Goal: Transaction & Acquisition: Purchase product/service

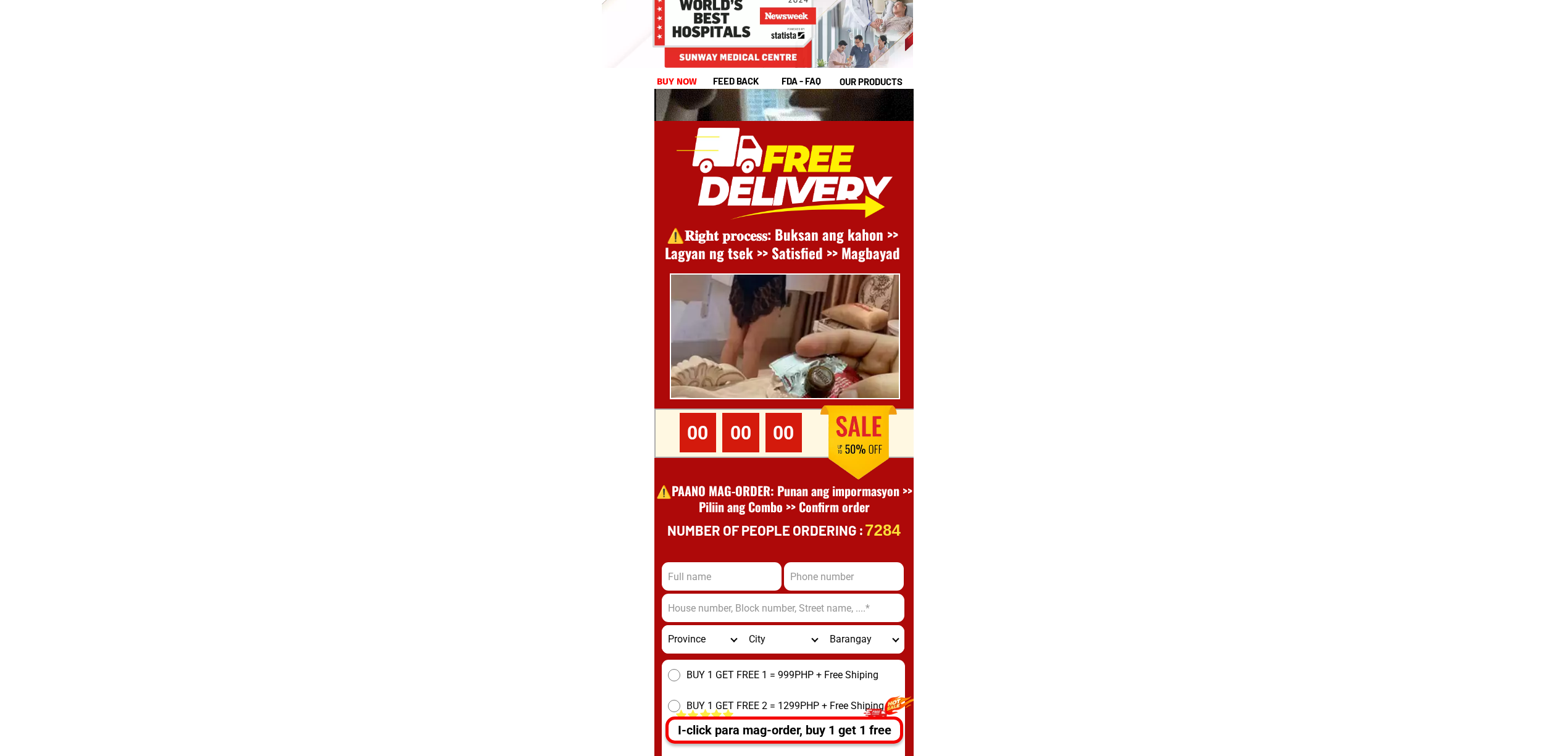
scroll to position [16931, 0]
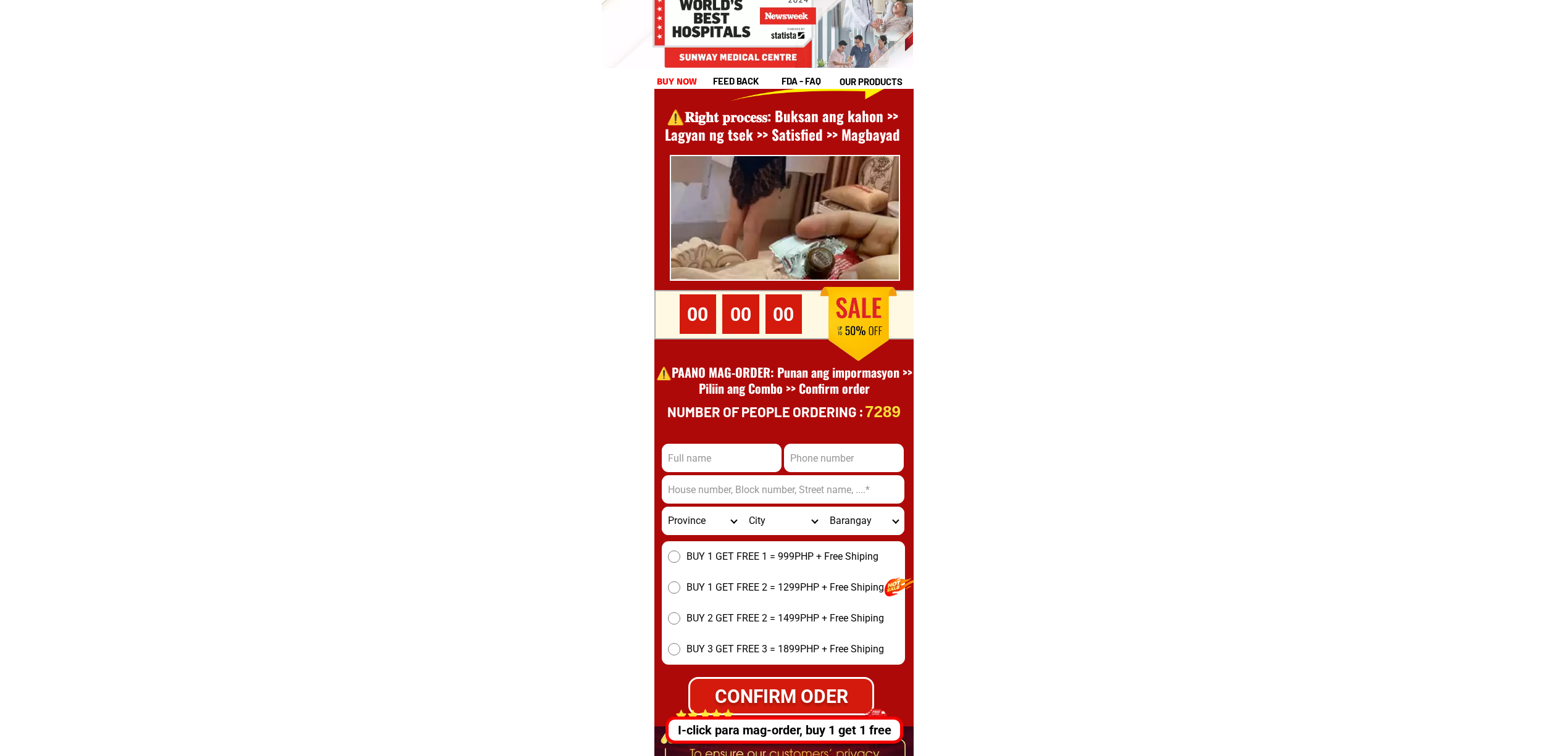
click at [758, 462] on input "Input full_name" at bounding box center [722, 458] width 119 height 28
paste input "[PERSON_NAME] cagutan"
type input "[PERSON_NAME] cagutan"
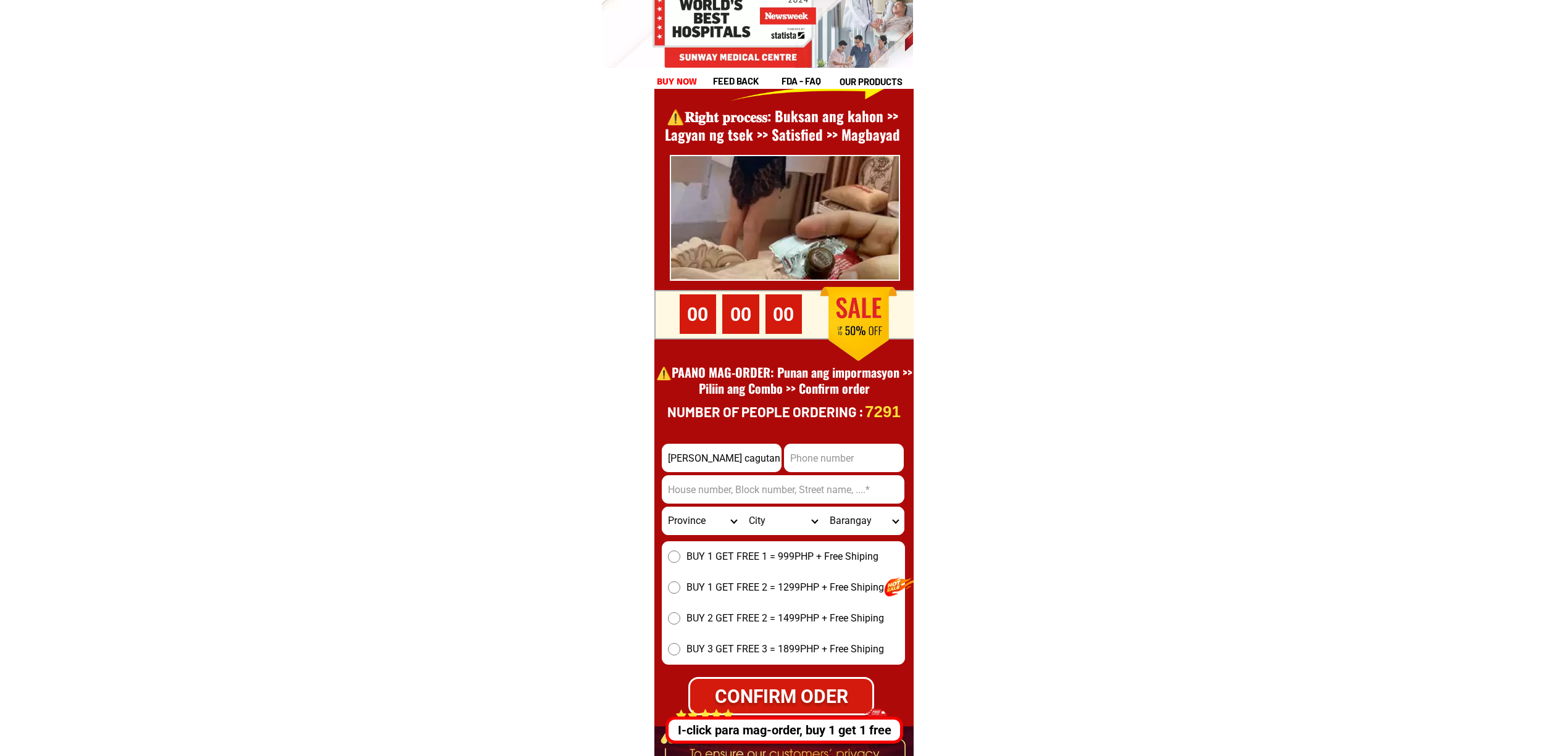
click at [835, 458] on input "Input phone_number" at bounding box center [843, 458] width 119 height 28
paste input "09496787941"
type input "09496787941"
drag, startPoint x: 741, startPoint y: 494, endPoint x: 742, endPoint y: 504, distance: 10.0
click at [741, 494] on input "Input address" at bounding box center [783, 490] width 243 height 28
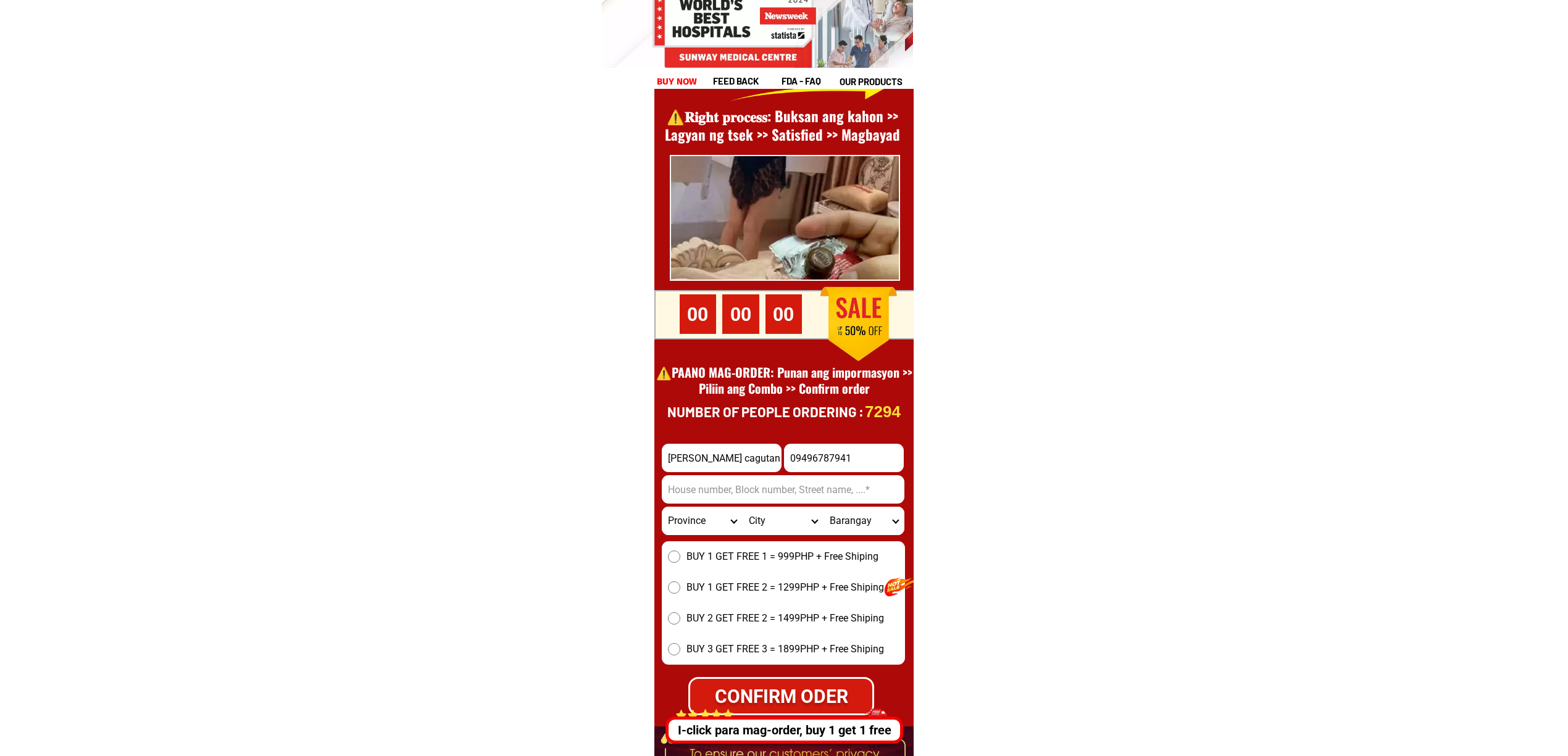
paste input "House number#3806 baranggay [GEOGRAPHIC_DATA] malapit sa baranggay [GEOGRAPHIC_…"
type input "House number#3806 baranggay [GEOGRAPHIC_DATA] malapit sa baranggay [GEOGRAPHIC_…"
click at [759, 549] on span "BUY 1 GET FREE 1 = 999PHP + Free Shiping" at bounding box center [782, 556] width 192 height 15
click at [680, 551] on input "BUY 1 GET FREE 1 = 999PHP + Free Shiping" at bounding box center [674, 557] width 13 height 13
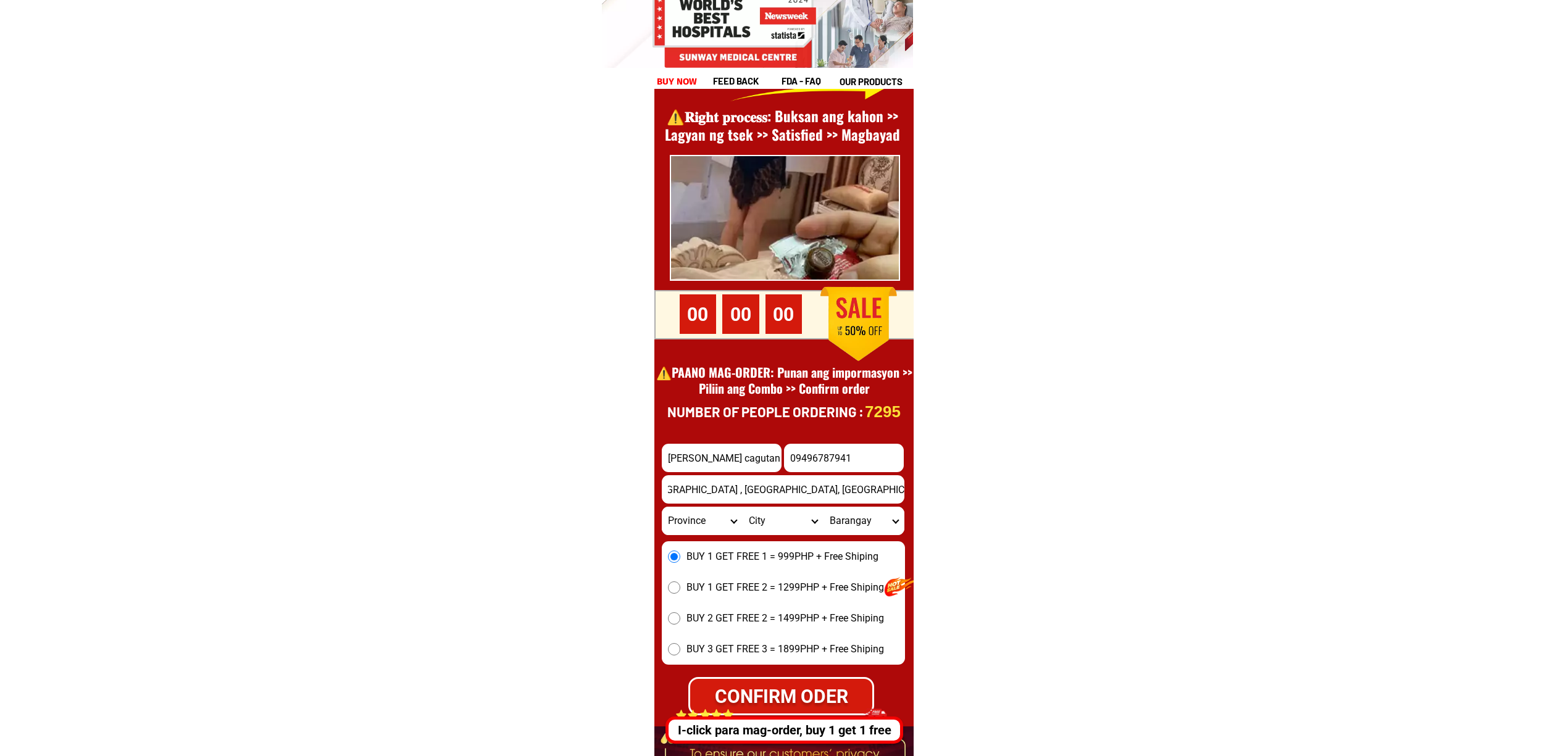
scroll to position [0, 0]
click at [780, 702] on div "CONFIRM ODER" at bounding box center [781, 696] width 189 height 29
radio input "true"
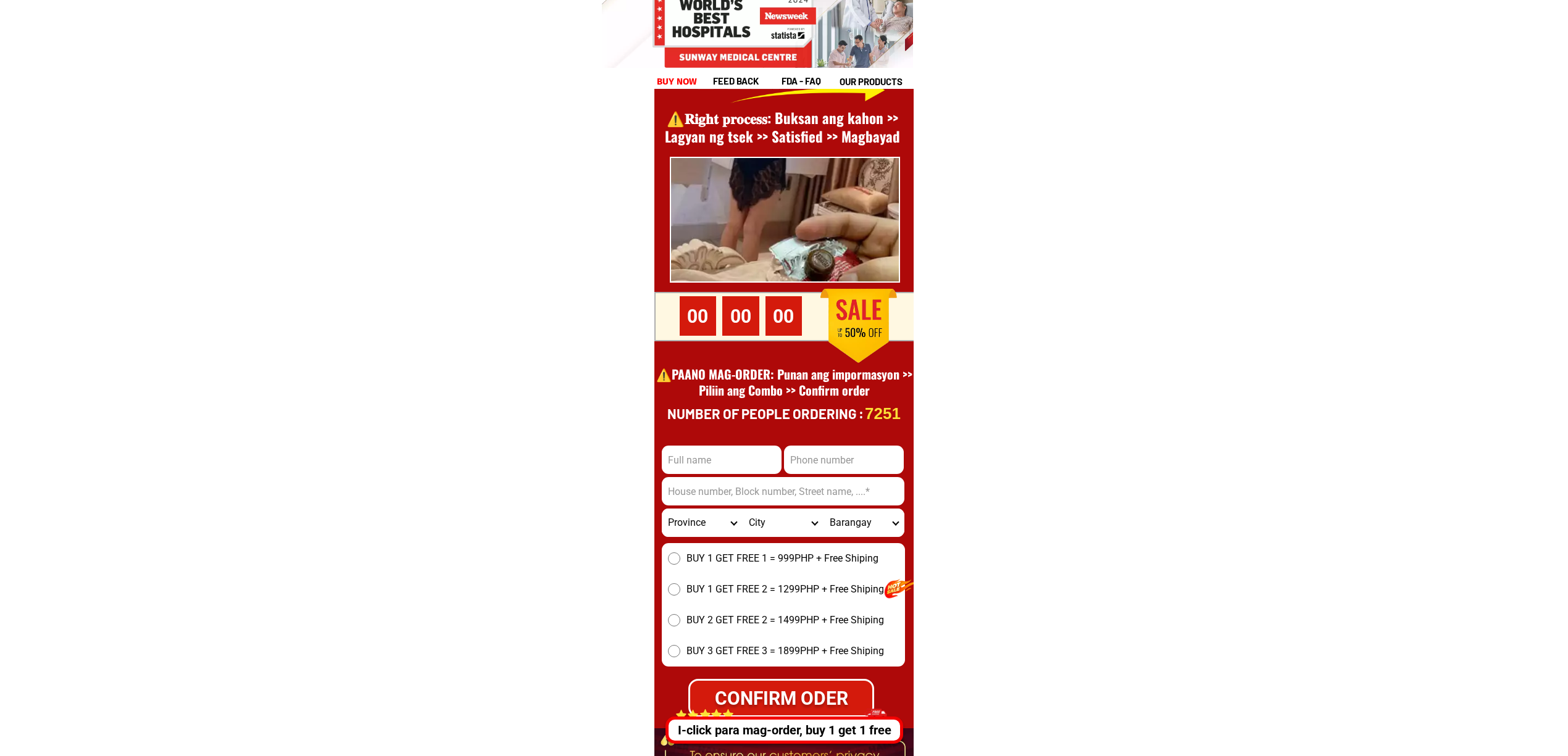
scroll to position [16931, 0]
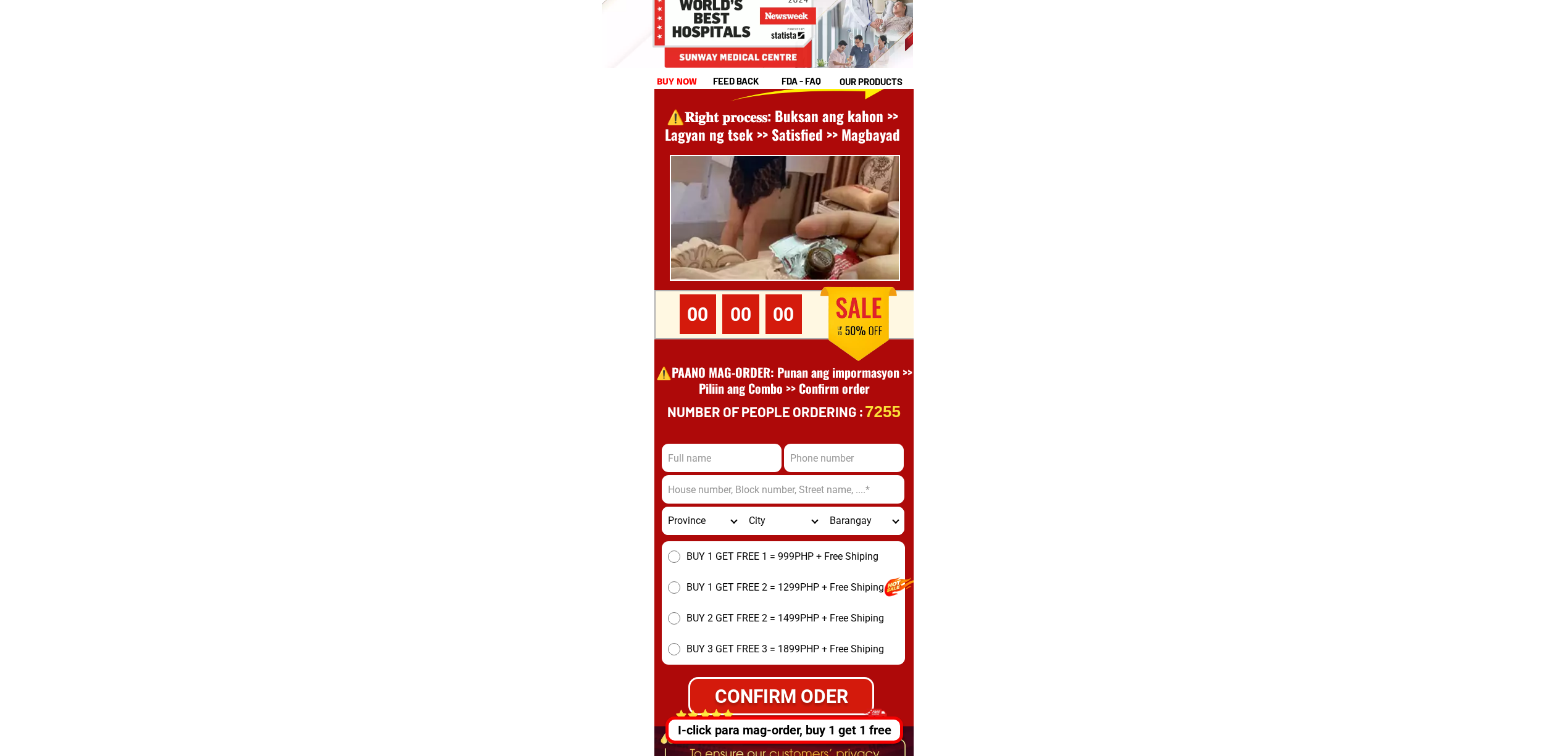
drag, startPoint x: 729, startPoint y: 445, endPoint x: 766, endPoint y: 459, distance: 39.6
click at [729, 446] on input "Input full_name" at bounding box center [722, 458] width 119 height 28
paste input "Jojo pacudan"
type input "Jojo pacudan"
click at [853, 442] on div at bounding box center [784, 430] width 259 height 856
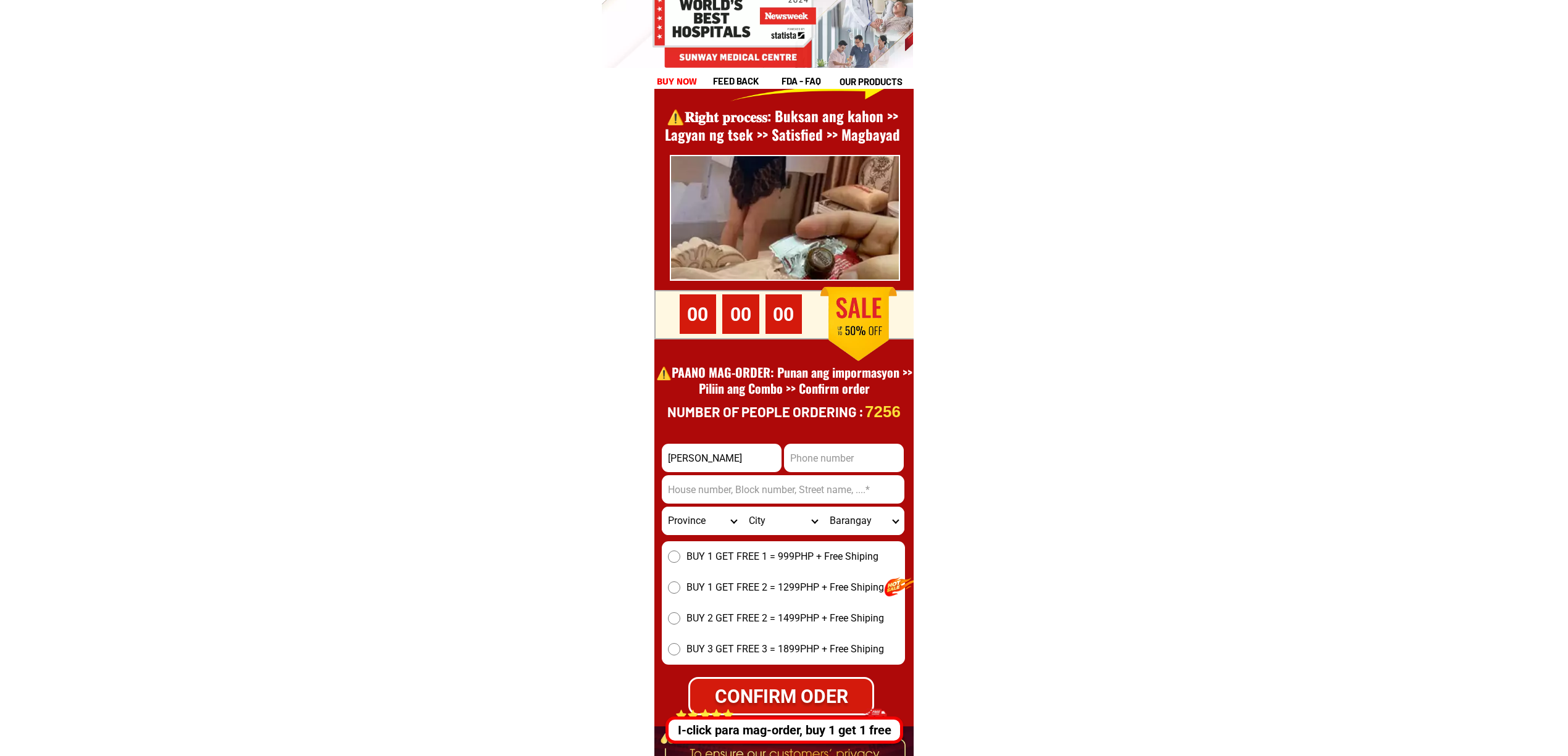
drag, startPoint x: 887, startPoint y: 458, endPoint x: 958, endPoint y: 457, distance: 71.0
click at [887, 457] on input "Input phone_number" at bounding box center [843, 458] width 119 height 28
paste input "09526313648"
type input "09526313648"
drag, startPoint x: 758, startPoint y: 490, endPoint x: 809, endPoint y: 502, distance: 52.4
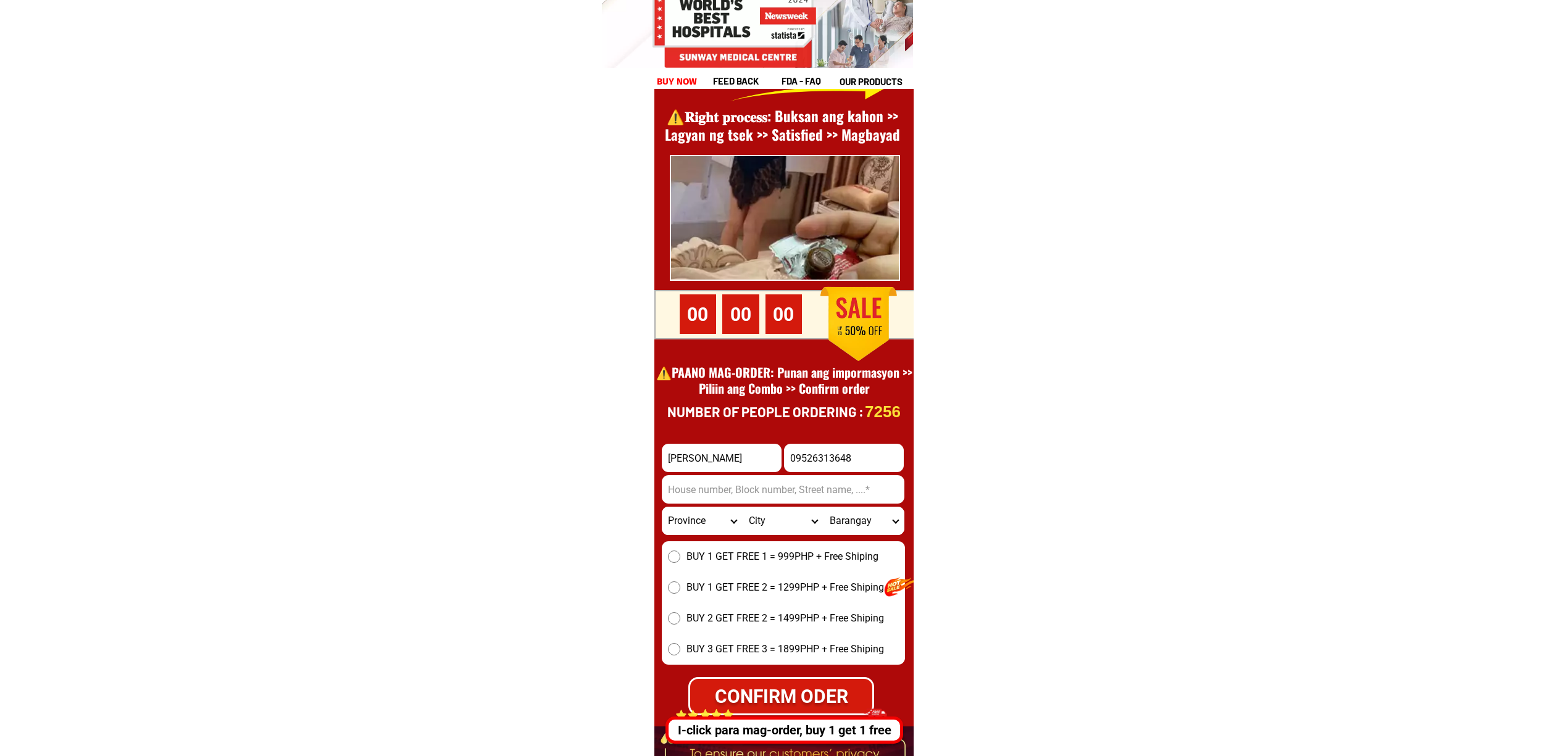
click at [758, 490] on input "Input address" at bounding box center [783, 490] width 243 height 28
paste input "Santa Cruz 1 yare compound lapasan Cagayan de Oro city, Cagayan"
type input "Santa Cruz 1 yare compound lapasan Cagayan de Oro city, Cagayan"
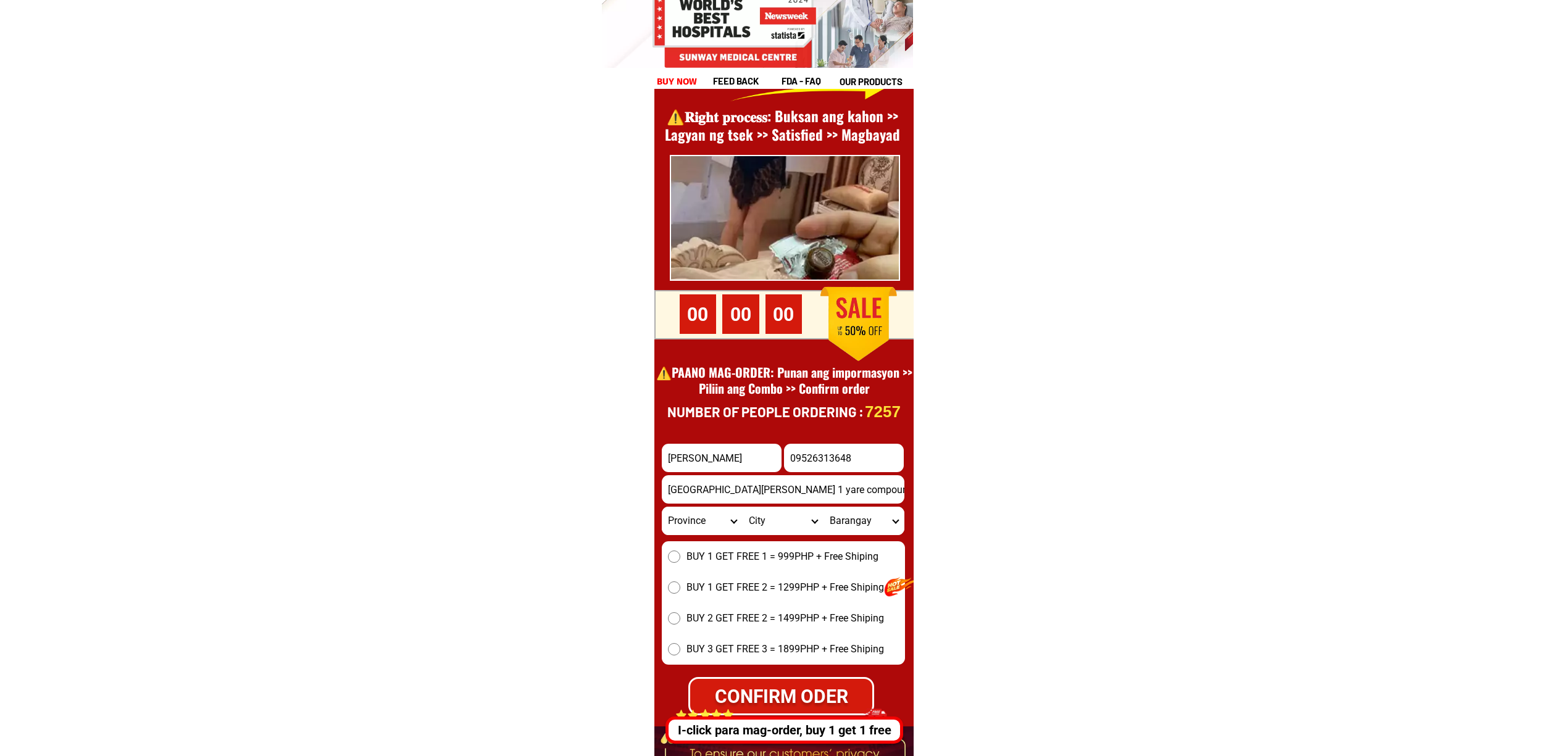
click at [696, 545] on div "BUY 1 GET FREE 1 = 999PHP + Free Shiping BUY 1 GET FREE 2 = 1299PHP + Free Ship…" at bounding box center [783, 603] width 243 height 123
click at [709, 560] on span "BUY 1 GET FREE 1 = 999PHP + Free Shiping" at bounding box center [782, 556] width 192 height 15
click at [680, 560] on input "BUY 1 GET FREE 1 = 999PHP + Free Shiping" at bounding box center [674, 557] width 13 height 13
click at [801, 699] on div "CONFIRM ODER" at bounding box center [780, 695] width 200 height 30
radio input "true"
